Goal: Task Accomplishment & Management: Manage account settings

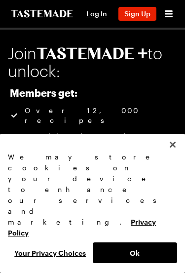
click at [114, 248] on button "Ok" at bounding box center [135, 252] width 85 height 21
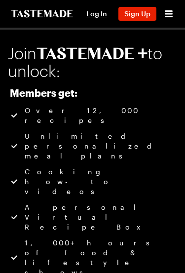
click at [90, 13] on span "Log In" at bounding box center [96, 13] width 21 height 8
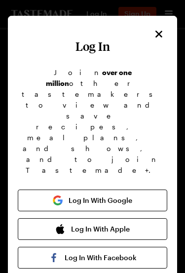
click at [44, 189] on button "Log In With Google" at bounding box center [92, 200] width 149 height 22
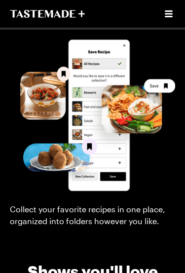
scroll to position [1809, 0]
click at [171, 15] on icon "Open menu" at bounding box center [169, 14] width 12 height 12
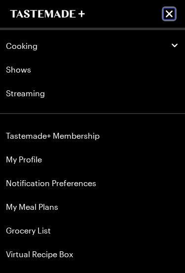
scroll to position [0, 0]
click at [28, 160] on link "My Profile" at bounding box center [92, 159] width 185 height 24
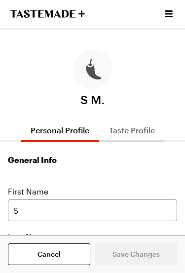
click at [29, 161] on h1 "General Info" at bounding box center [92, 160] width 169 height 12
click at [169, 5] on div at bounding box center [168, 14] width 13 height 28
click at [173, 14] on icon "Open menu" at bounding box center [169, 14] width 12 height 12
click at [159, 9] on div "Cooking Shows Streaming" at bounding box center [92, 14] width 185 height 28
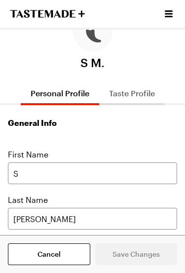
scroll to position [37, 0]
